Goal: Information Seeking & Learning: Learn about a topic

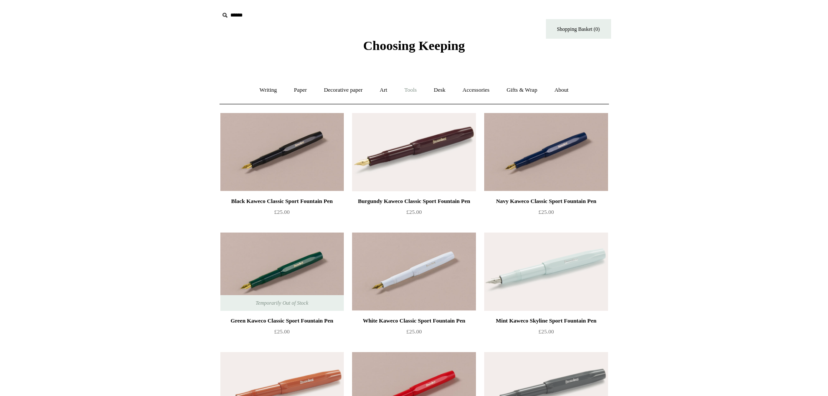
click at [417, 93] on link "Tools +" at bounding box center [410, 90] width 28 height 23
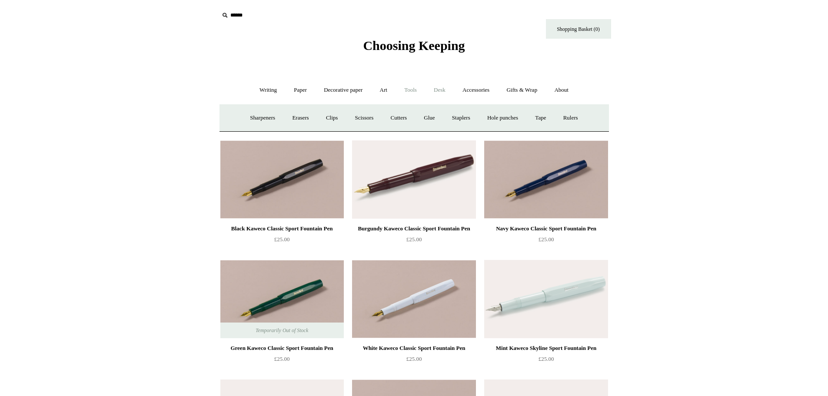
click at [447, 89] on link "Desk +" at bounding box center [439, 90] width 27 height 23
click at [257, 85] on link "Writing +" at bounding box center [268, 90] width 33 height 23
click at [294, 89] on link "Paper +" at bounding box center [300, 90] width 29 height 23
click at [283, 122] on link "Notebooks +" at bounding box center [292, 117] width 40 height 23
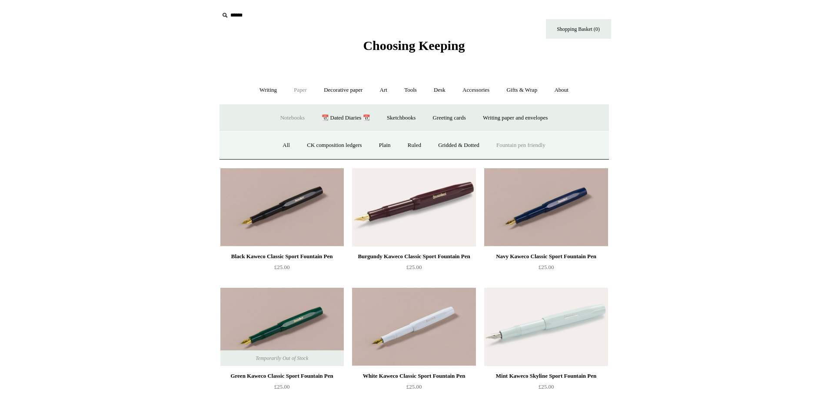
click at [535, 144] on link "Fountain pen friendly" at bounding box center [520, 145] width 65 height 23
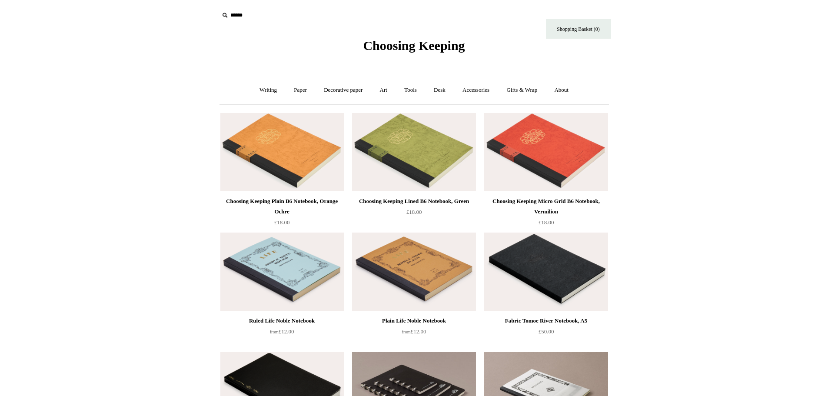
click at [225, 17] on icon at bounding box center [225, 15] width 10 height 10
click at [258, 91] on link "Writing +" at bounding box center [268, 90] width 33 height 23
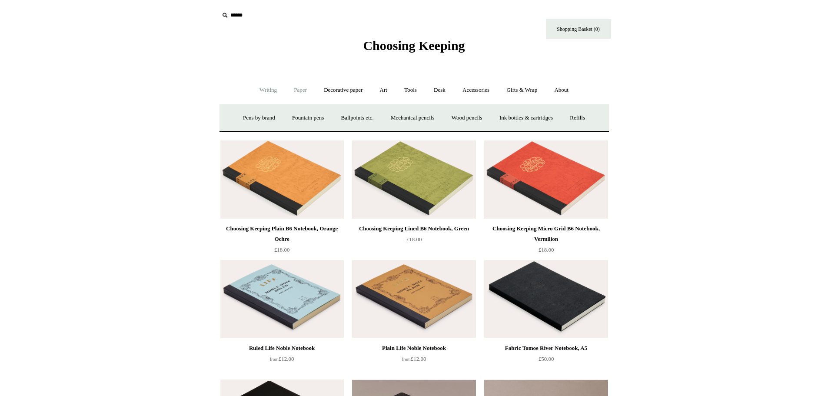
click at [289, 90] on link "Paper +" at bounding box center [300, 90] width 29 height 23
click at [224, 16] on icon at bounding box center [225, 15] width 10 height 10
click at [238, 13] on input "text" at bounding box center [272, 15] width 107 height 16
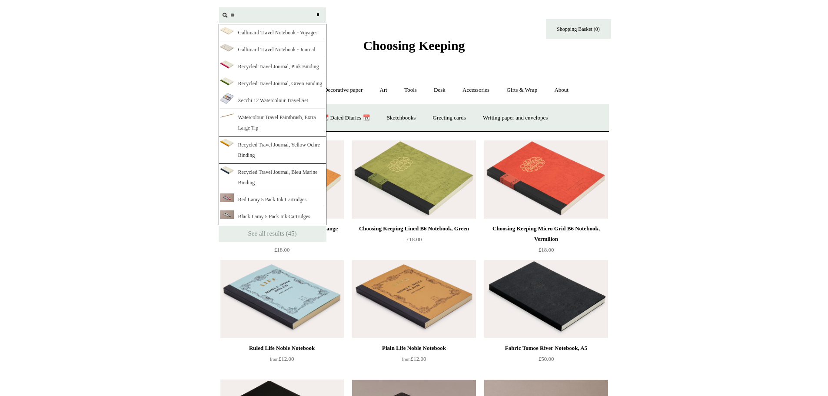
type input "*"
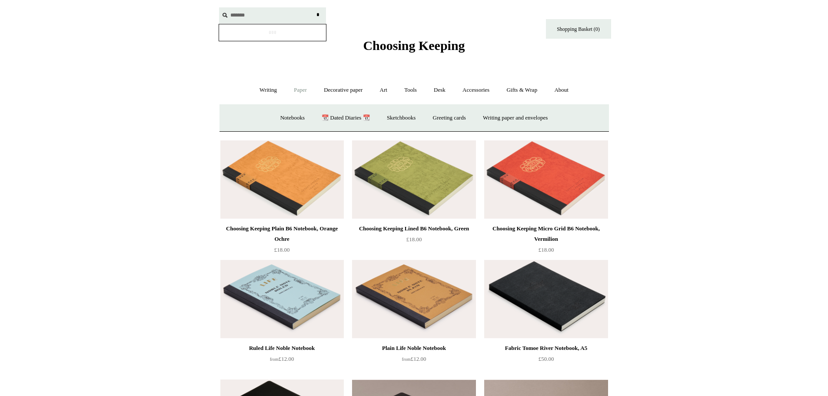
type input "*******"
click at [314, 7] on input "*" at bounding box center [318, 14] width 9 height 15
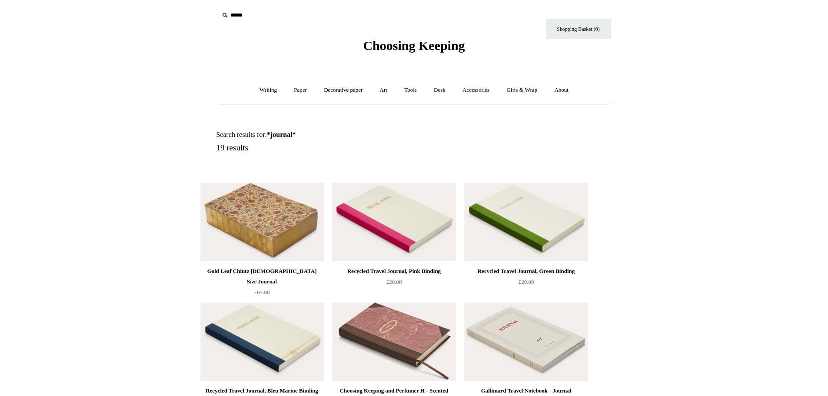
click at [387, 52] on span "Choosing Keeping" at bounding box center [414, 45] width 102 height 14
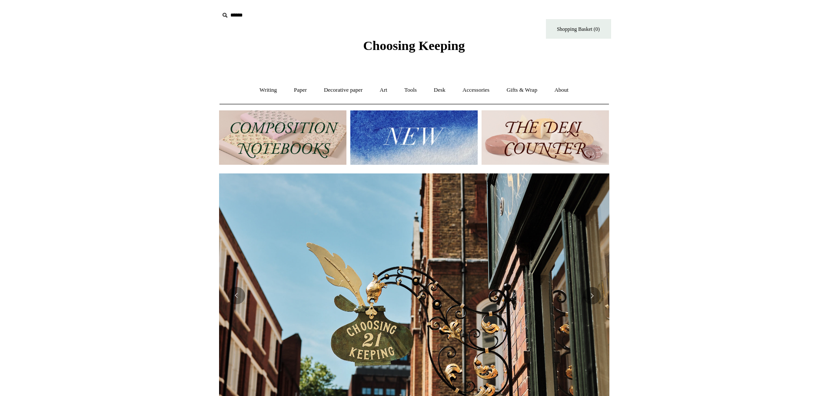
scroll to position [0, 787]
